Goal: Task Accomplishment & Management: Manage account settings

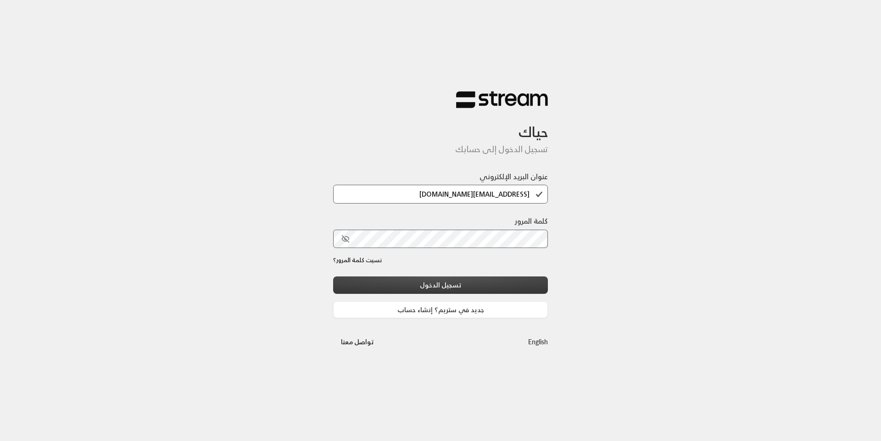
click at [452, 283] on button "تسجيل الدخول" at bounding box center [440, 285] width 215 height 17
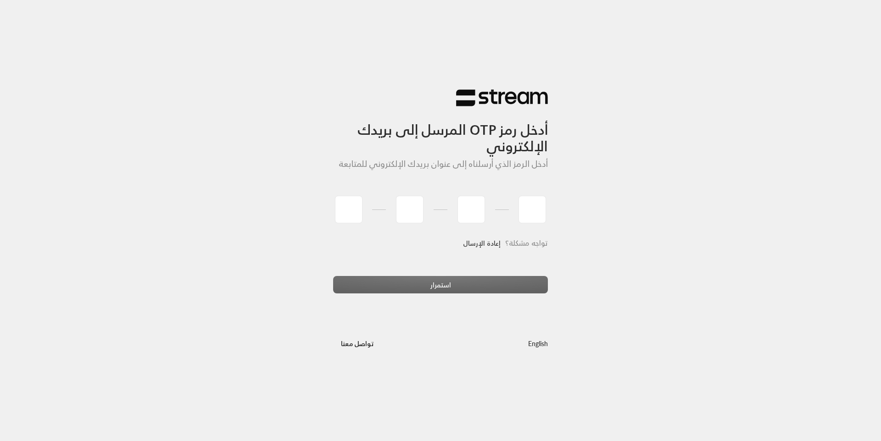
click at [479, 246] on link "إعادة الإرسال" at bounding box center [482, 243] width 38 height 19
click at [487, 242] on link "إعادة الإرسال" at bounding box center [482, 243] width 38 height 19
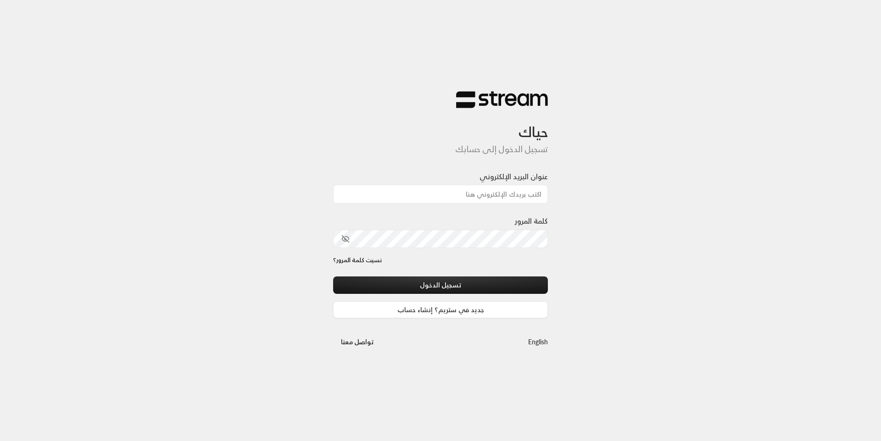
type input "[EMAIL_ADDRESS][DOMAIN_NAME]"
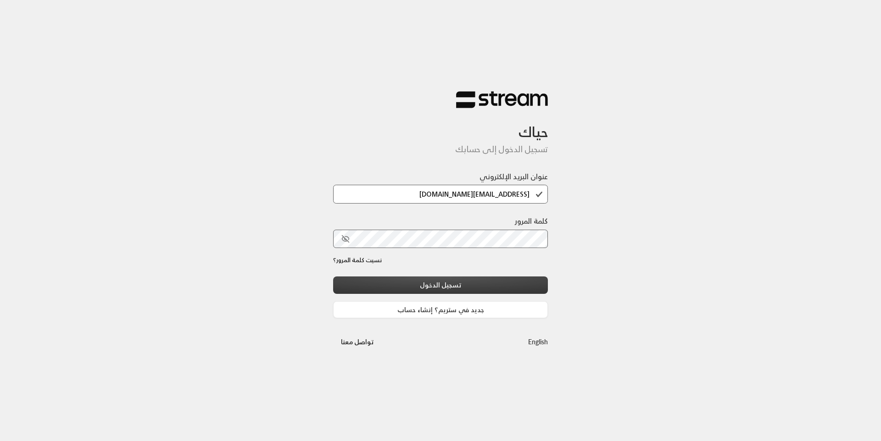
click at [455, 281] on button "تسجيل الدخول" at bounding box center [440, 285] width 215 height 17
click at [442, 286] on button "تسجيل الدخول" at bounding box center [440, 285] width 215 height 17
click at [447, 278] on button "تسجيل الدخول" at bounding box center [440, 285] width 215 height 17
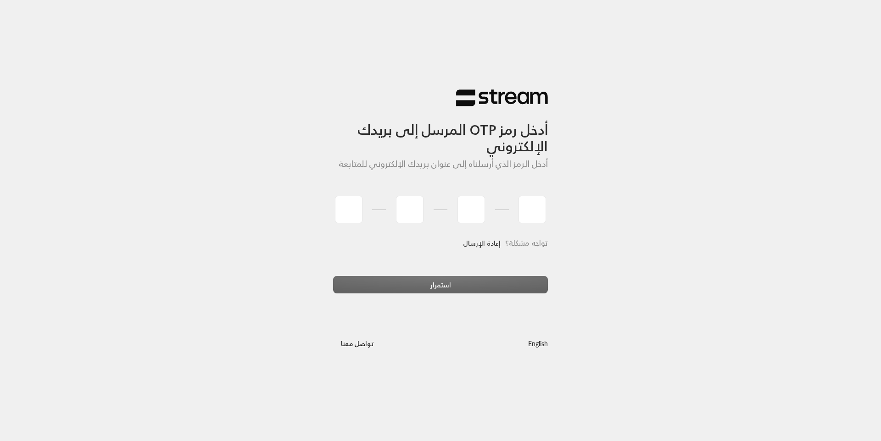
click at [491, 250] on link "إعادة الإرسال" at bounding box center [482, 243] width 38 height 19
